Goal: Task Accomplishment & Management: Use online tool/utility

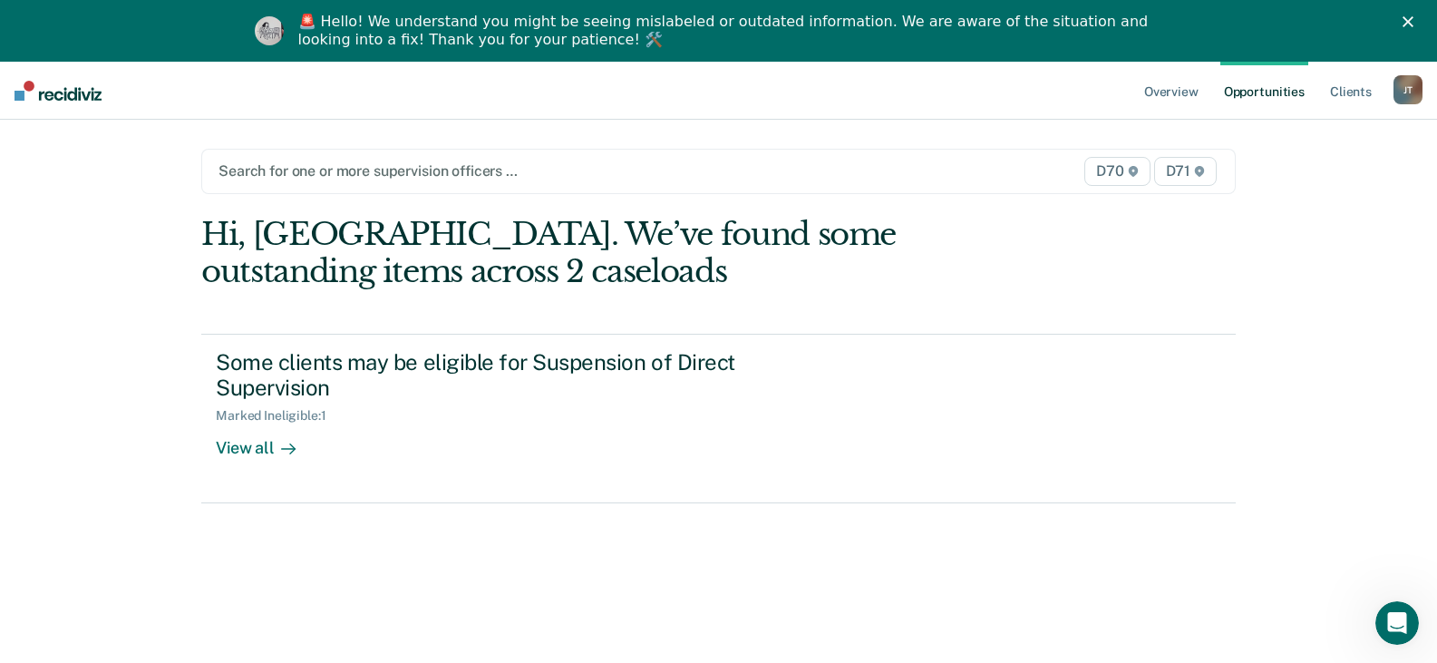
click at [687, 178] on div at bounding box center [567, 170] width 699 height 21
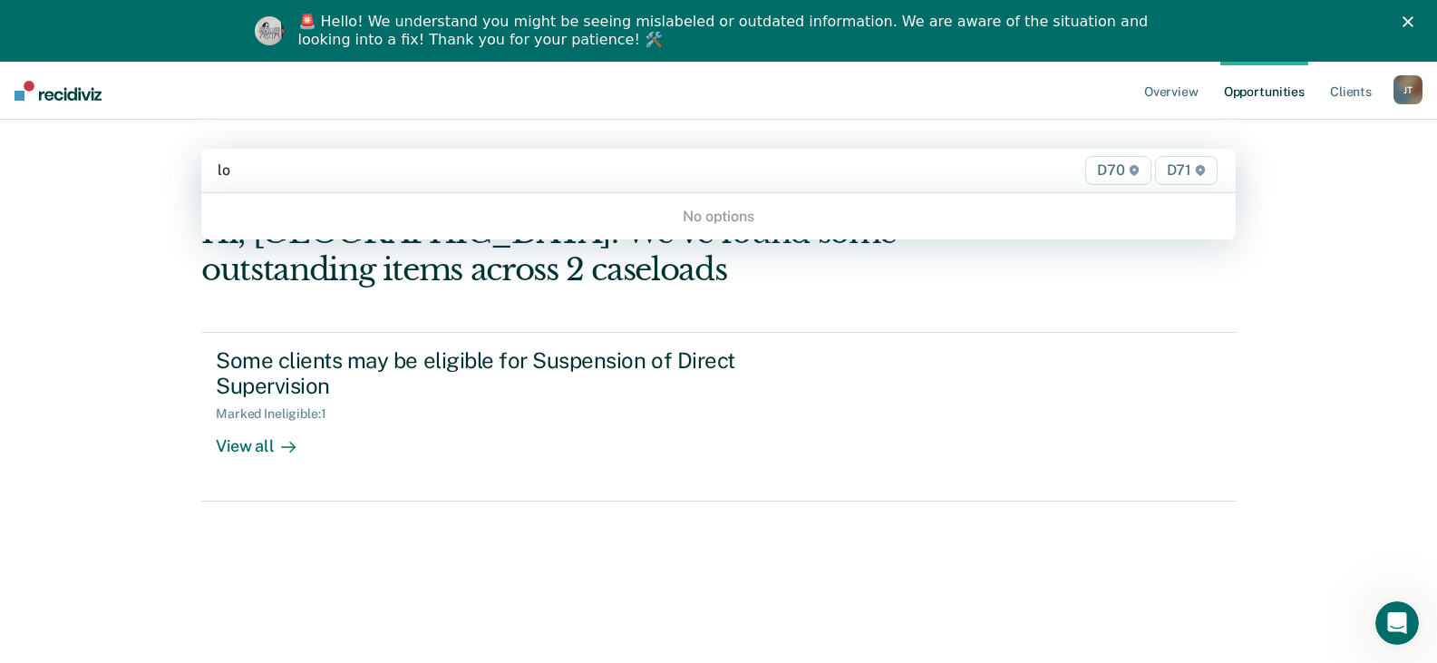
type input "lon"
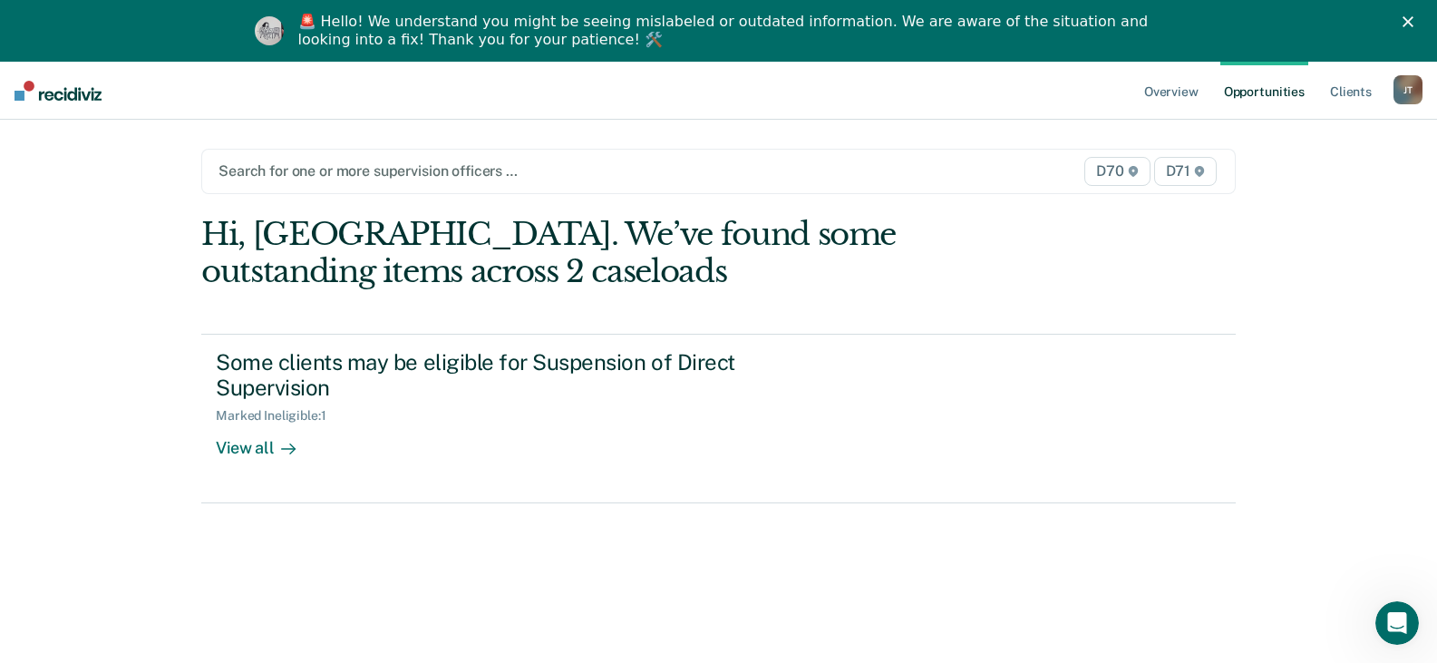
click at [687, 178] on div at bounding box center [567, 170] width 699 height 21
click at [1165, 90] on link "Overview" at bounding box center [1171, 91] width 62 height 58
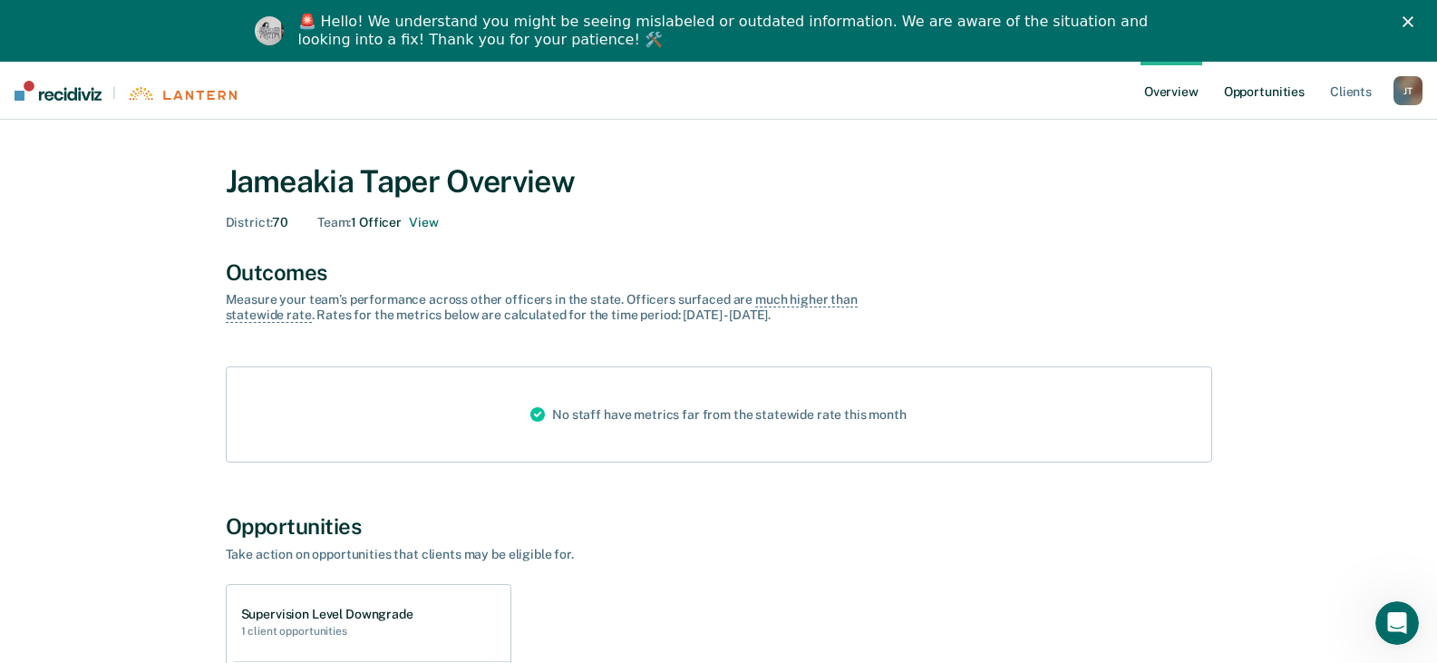
click at [1274, 88] on link "Opportunities" at bounding box center [1264, 91] width 88 height 58
click at [1276, 95] on link "Opportunities" at bounding box center [1264, 91] width 88 height 58
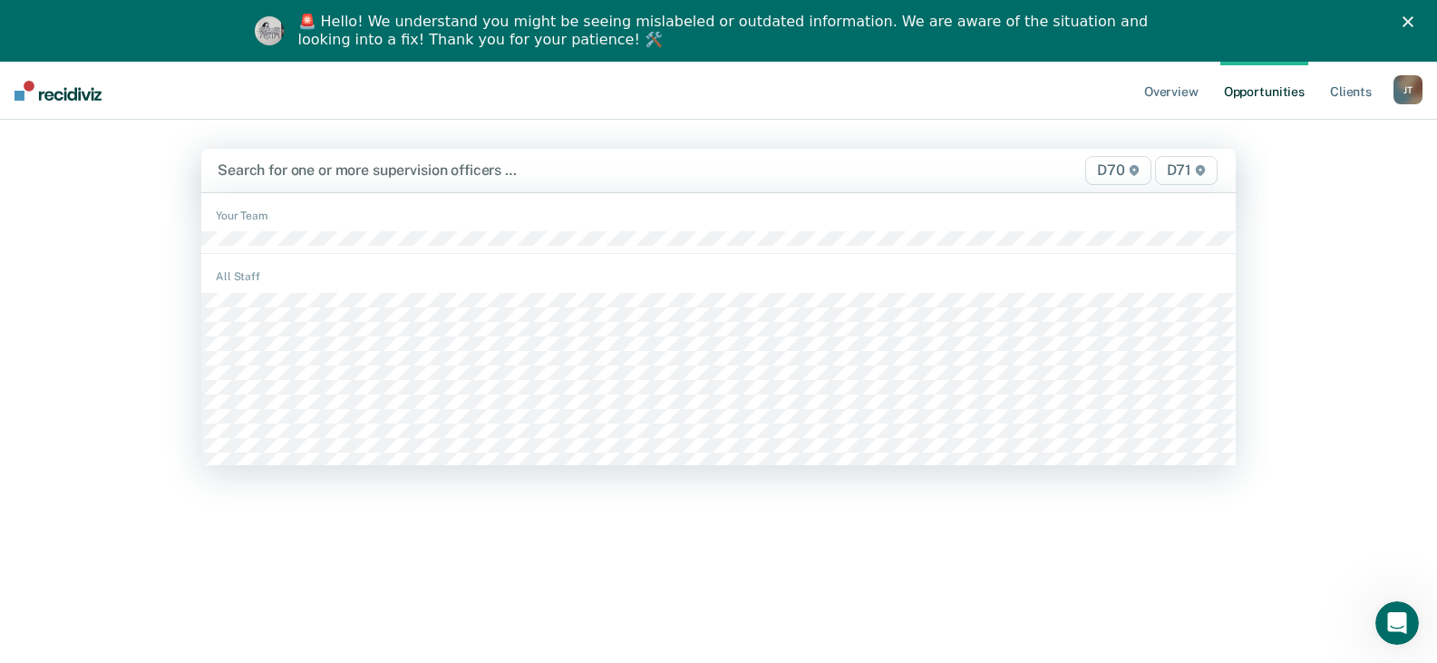
click at [327, 169] on div at bounding box center [568, 170] width 700 height 21
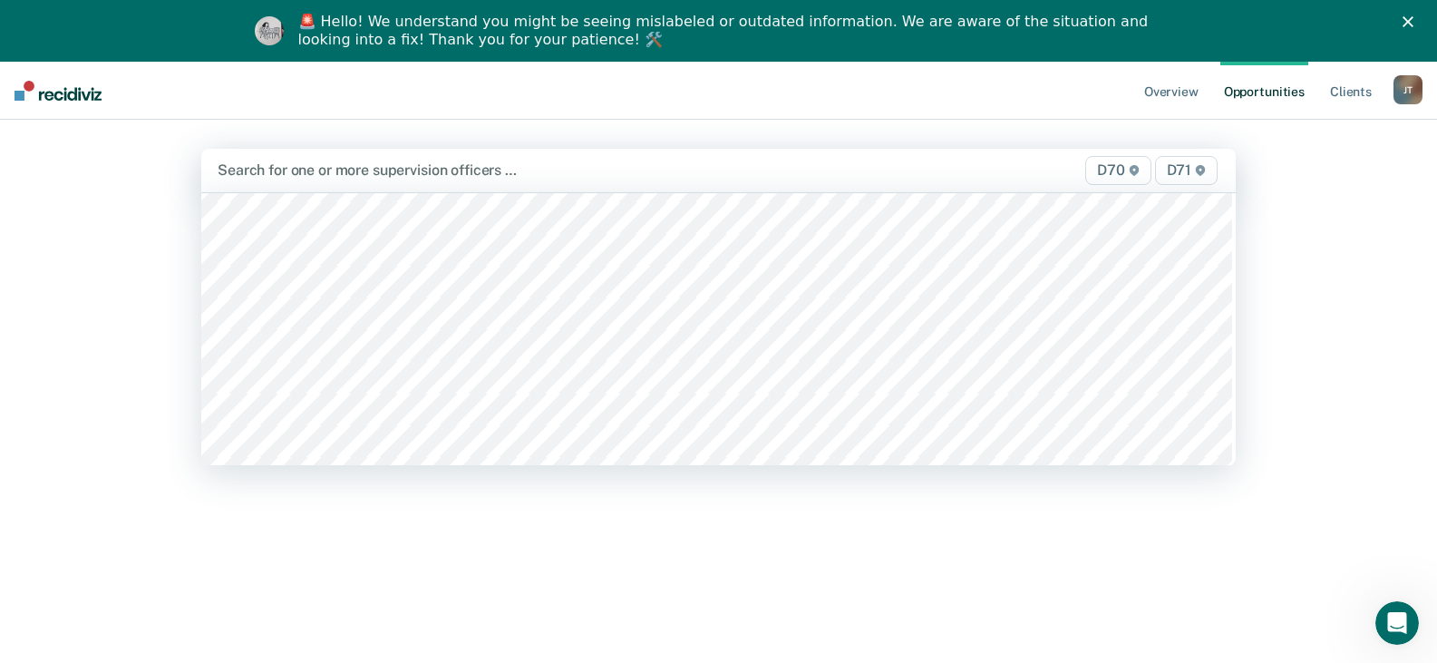
scroll to position [2266, 0]
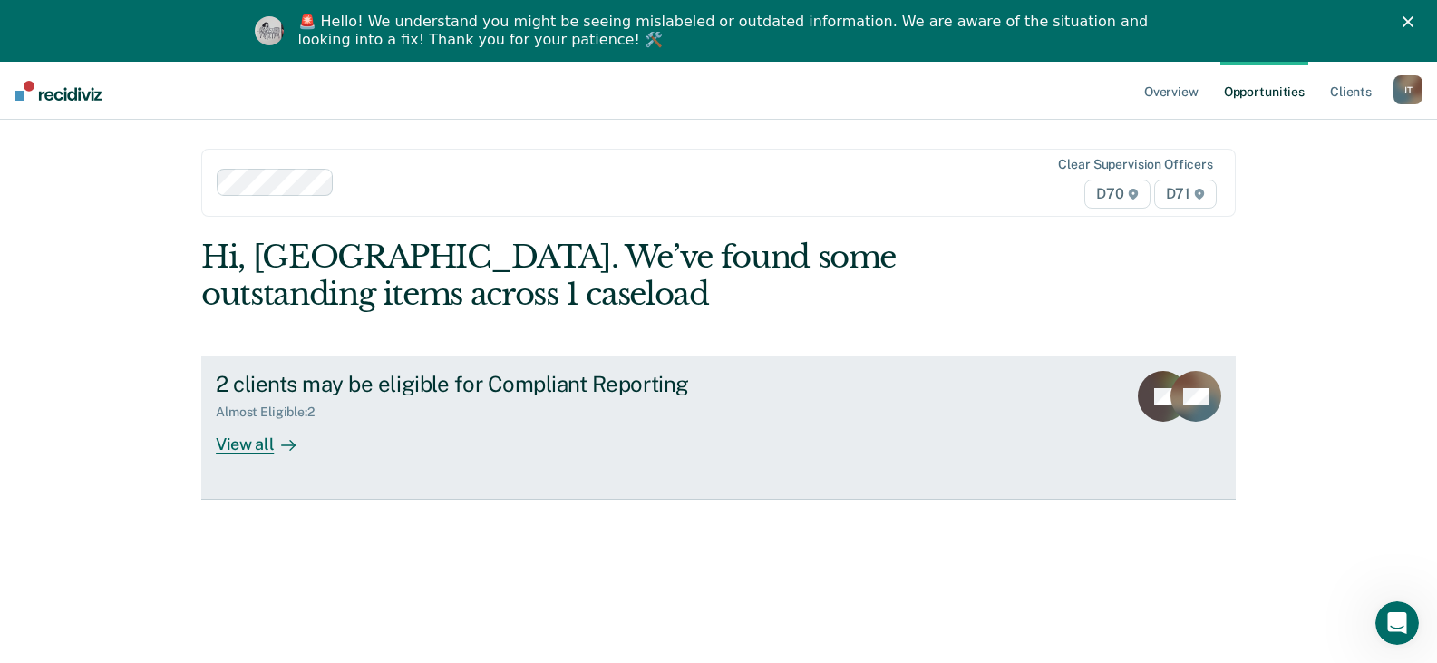
click at [309, 404] on div "Almost Eligible : 2" at bounding box center [272, 411] width 113 height 15
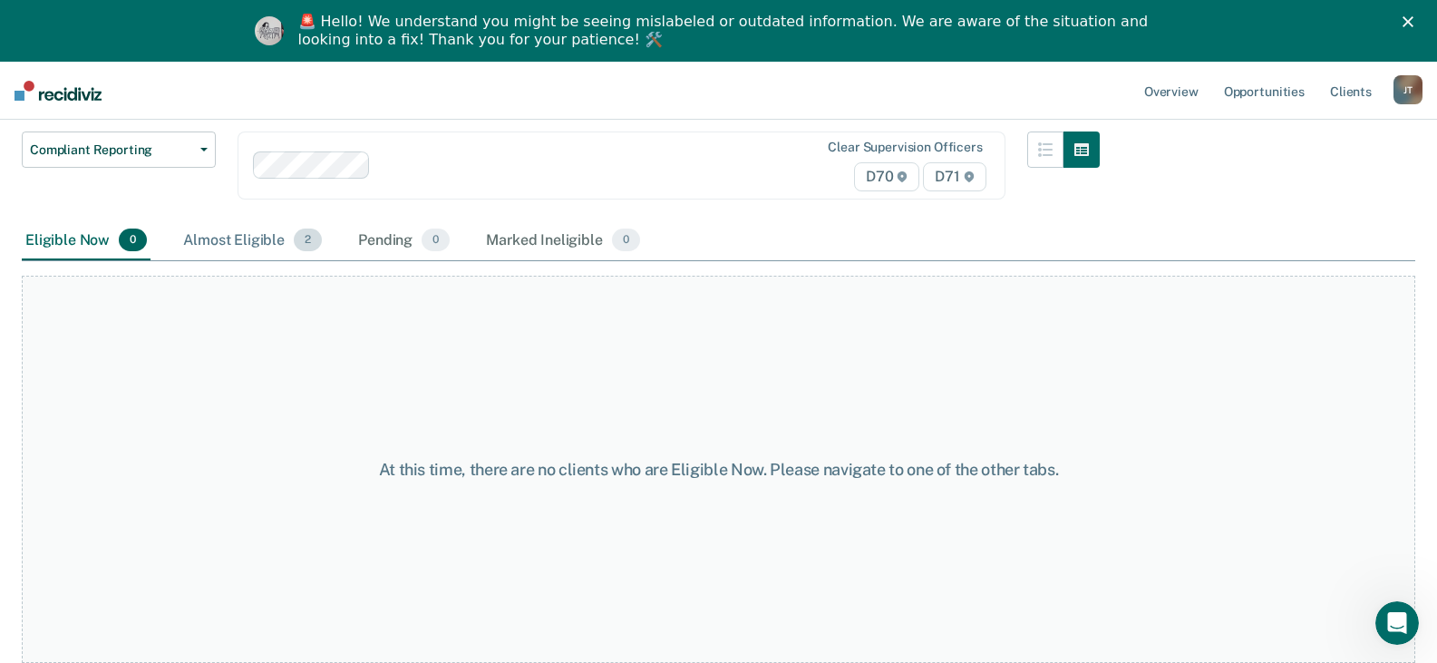
click at [301, 242] on span "2" at bounding box center [308, 240] width 28 height 24
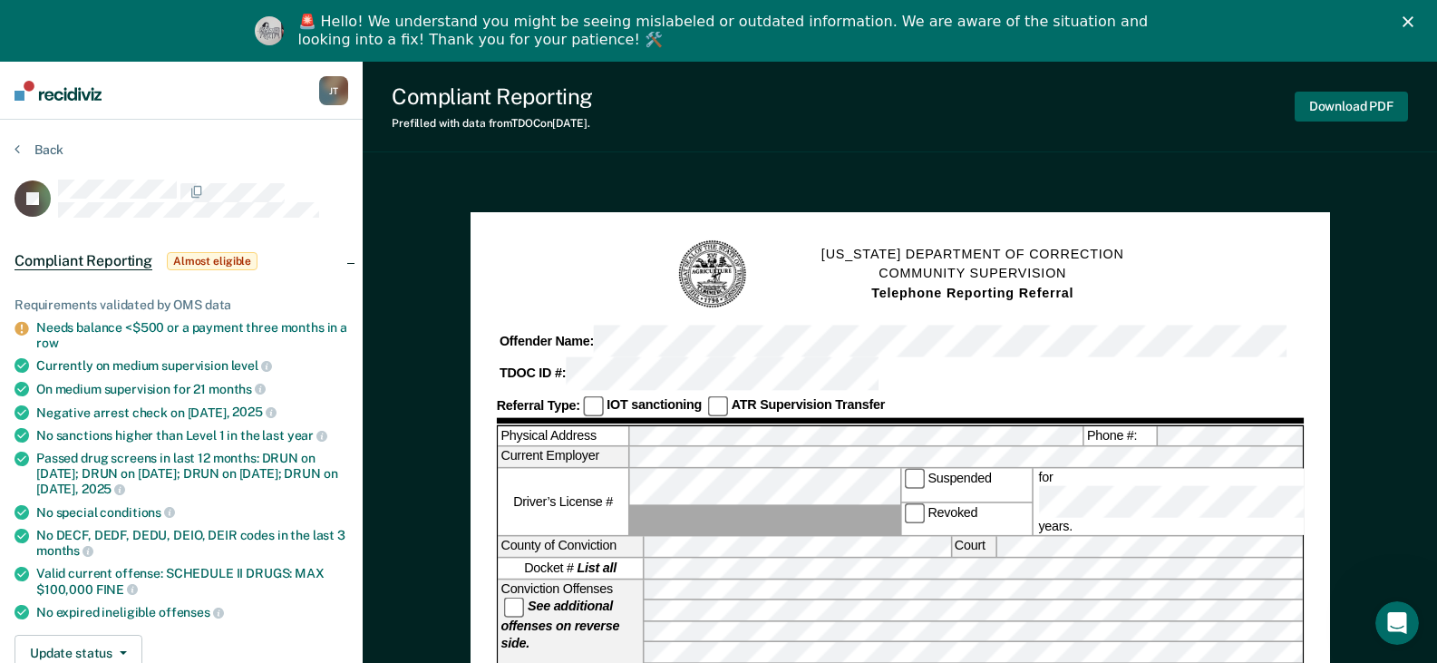
click at [1378, 111] on button "Download PDF" at bounding box center [1351, 107] width 113 height 30
